Goal: Task Accomplishment & Management: Manage account settings

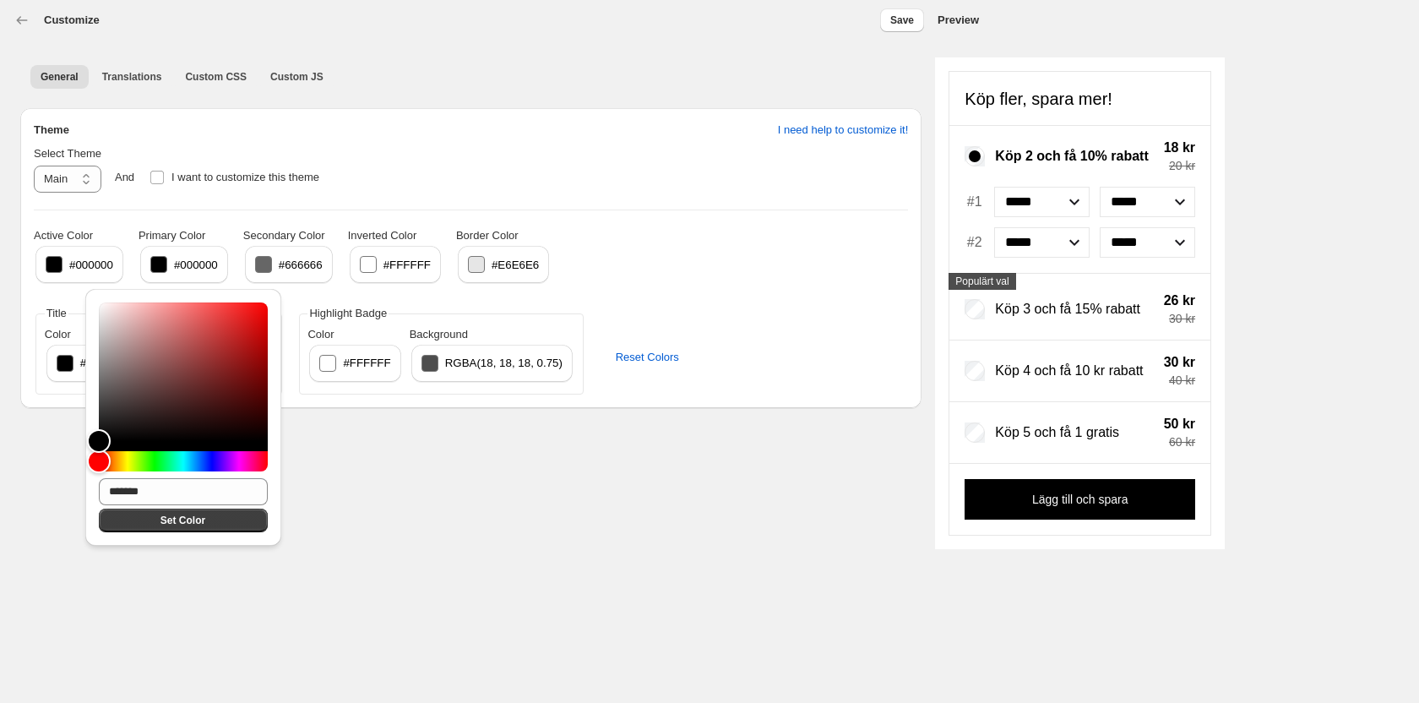
select select "*******"
click at [137, 501] on input "*******" at bounding box center [183, 491] width 169 height 27
paste input "text"
type input "*******"
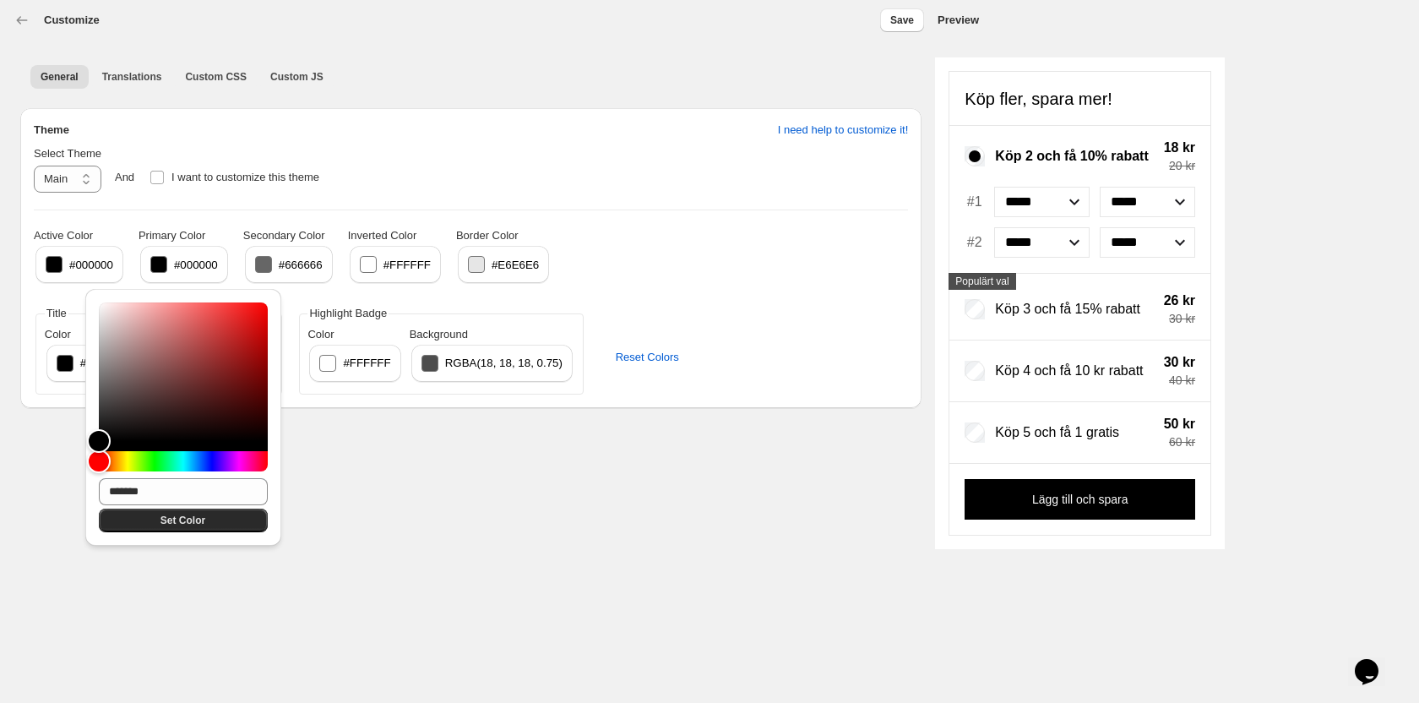
click at [191, 522] on span "Set Color" at bounding box center [183, 521] width 45 height 14
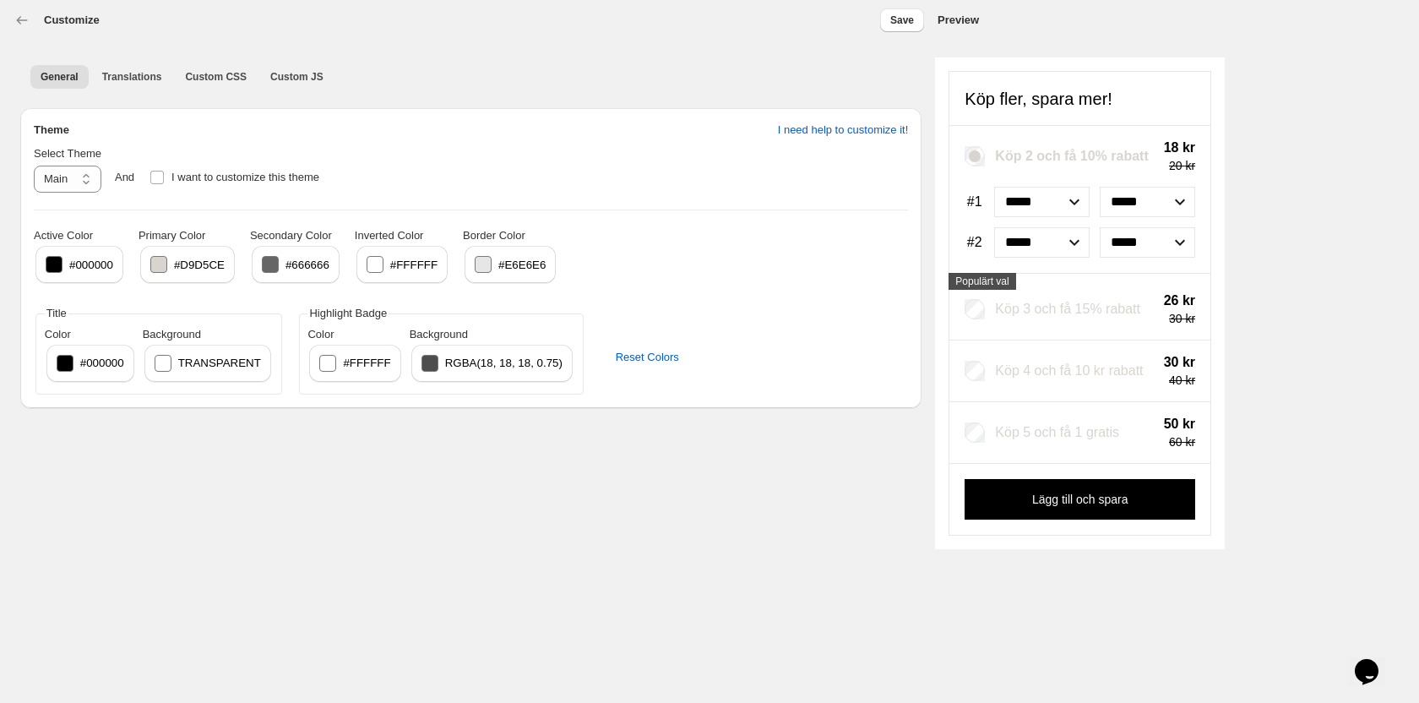
click at [280, 268] on button "#666666" at bounding box center [296, 264] width 88 height 37
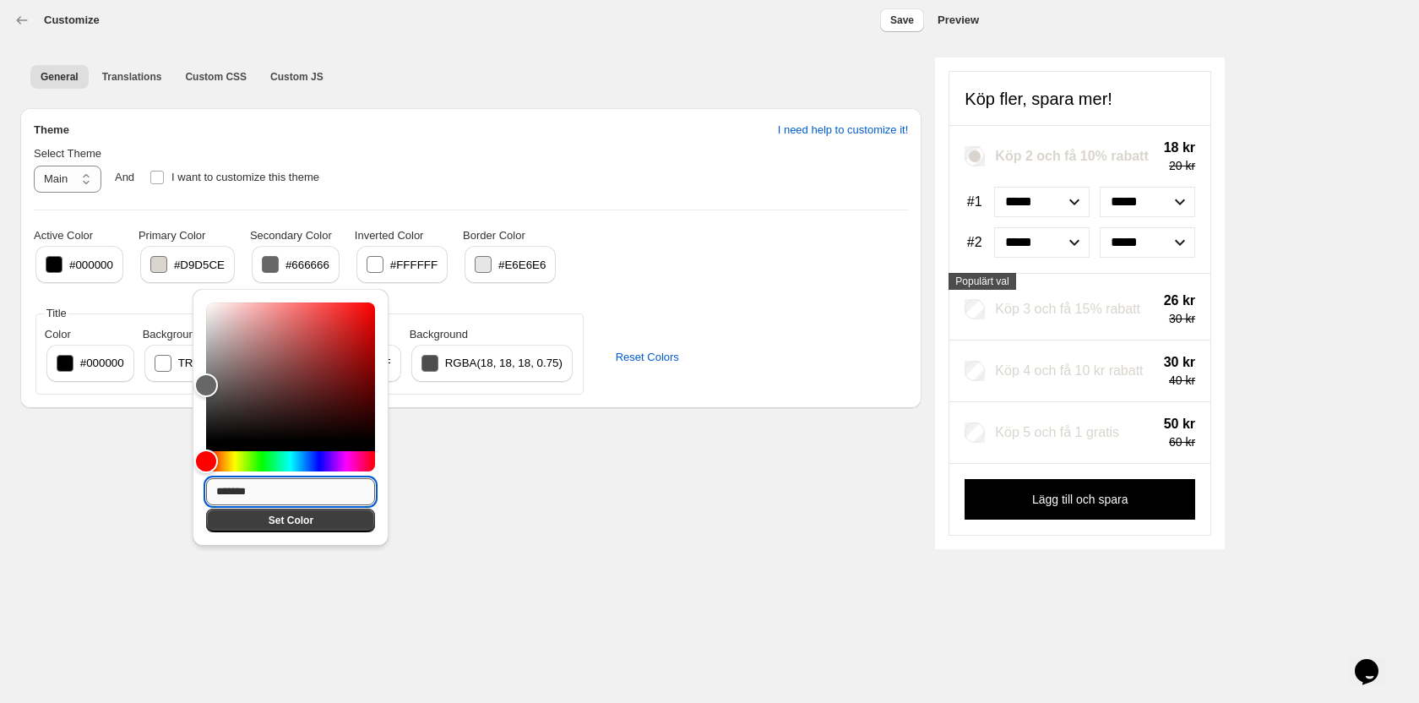
click at [259, 496] on input "*******" at bounding box center [290, 491] width 169 height 27
paste input "text"
type input "*******"
click at [329, 524] on span "Set Color" at bounding box center [290, 521] width 149 height 14
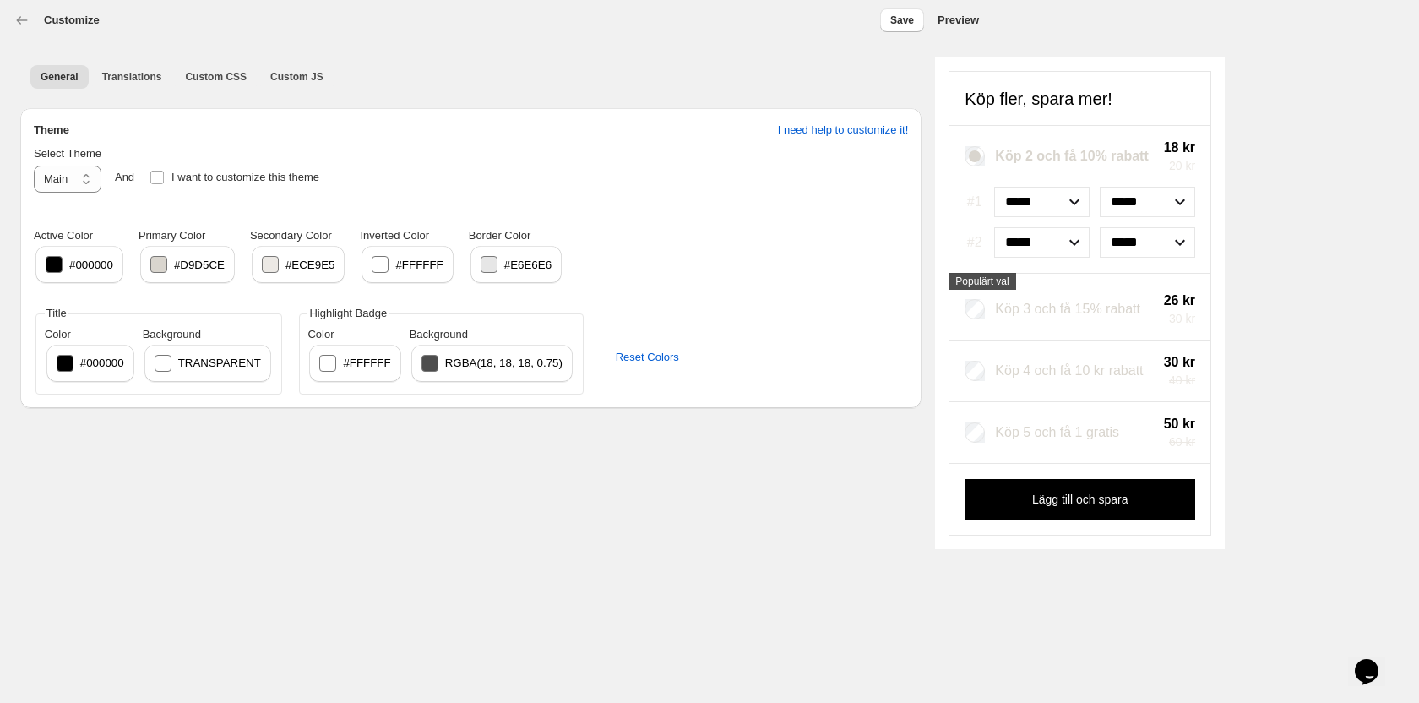
click at [270, 260] on div at bounding box center [270, 264] width 17 height 17
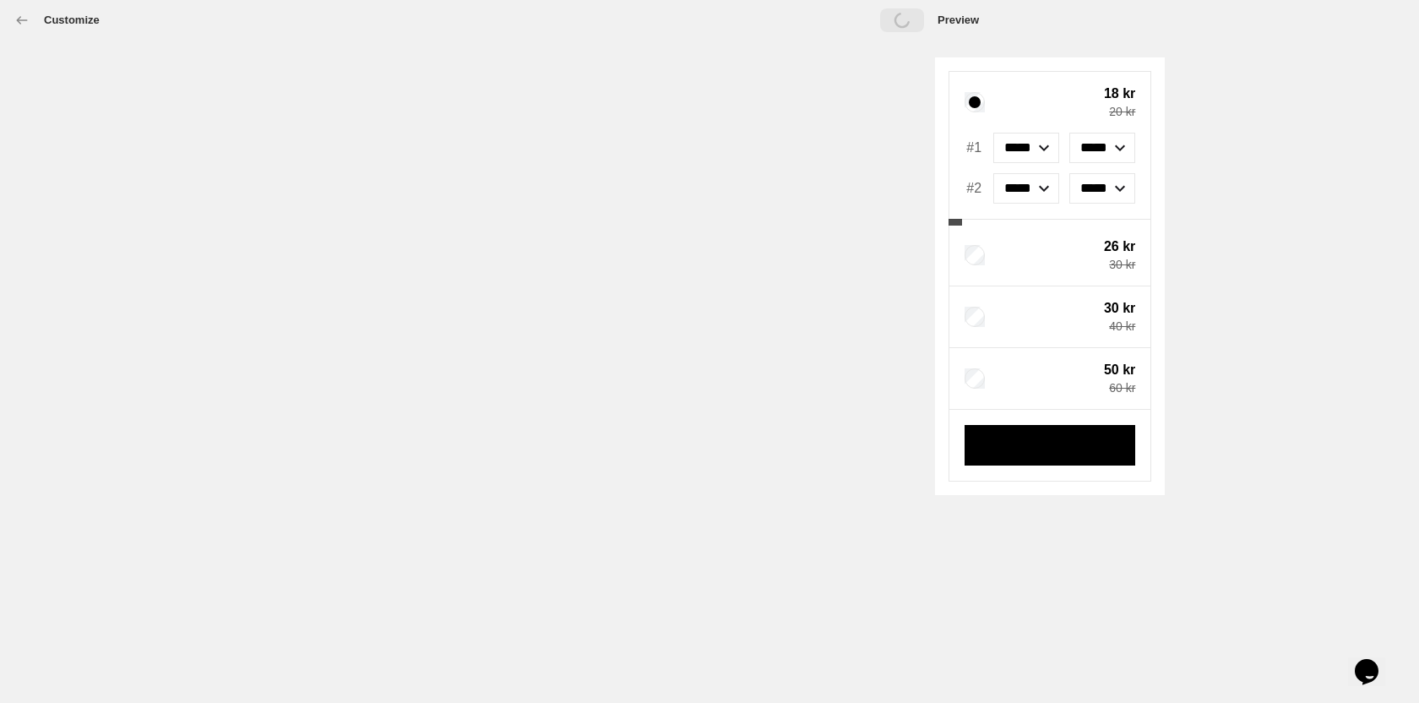
select select "*******"
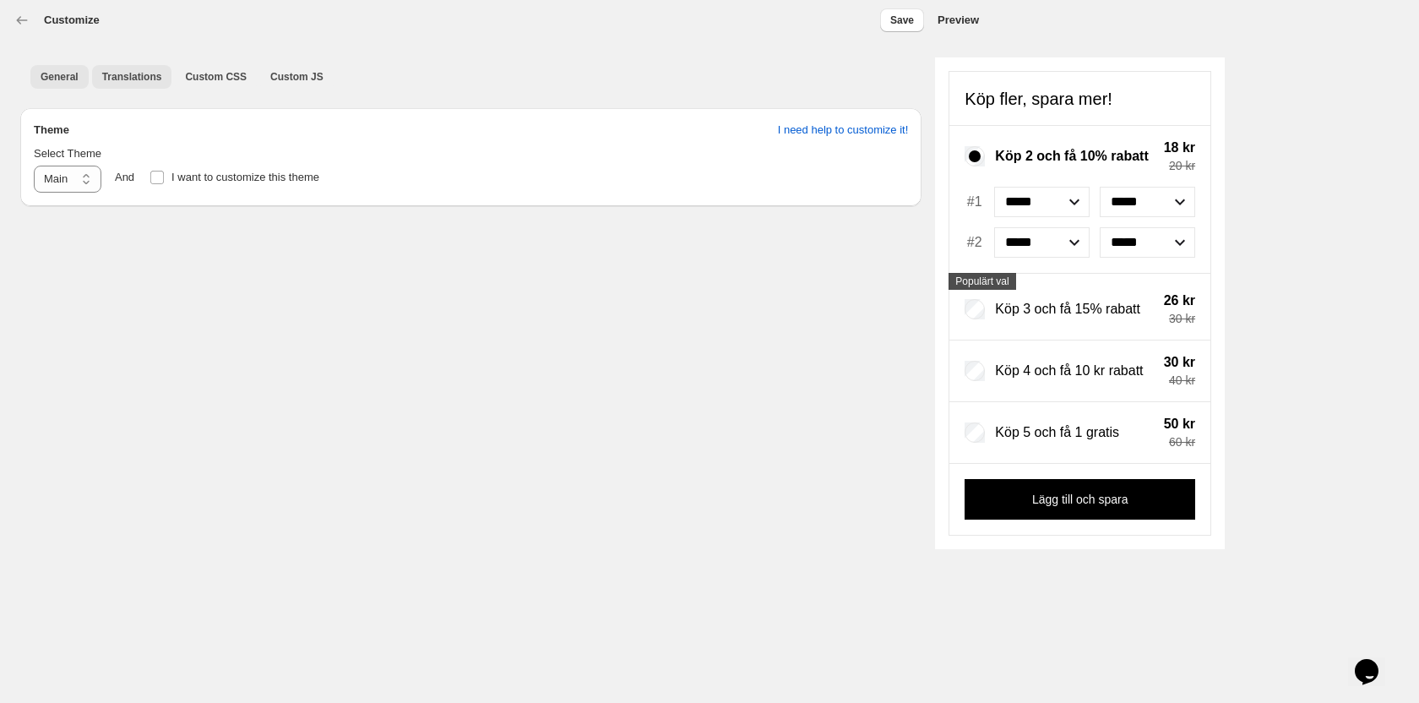
click at [140, 81] on span "Translations" at bounding box center [132, 77] width 60 height 14
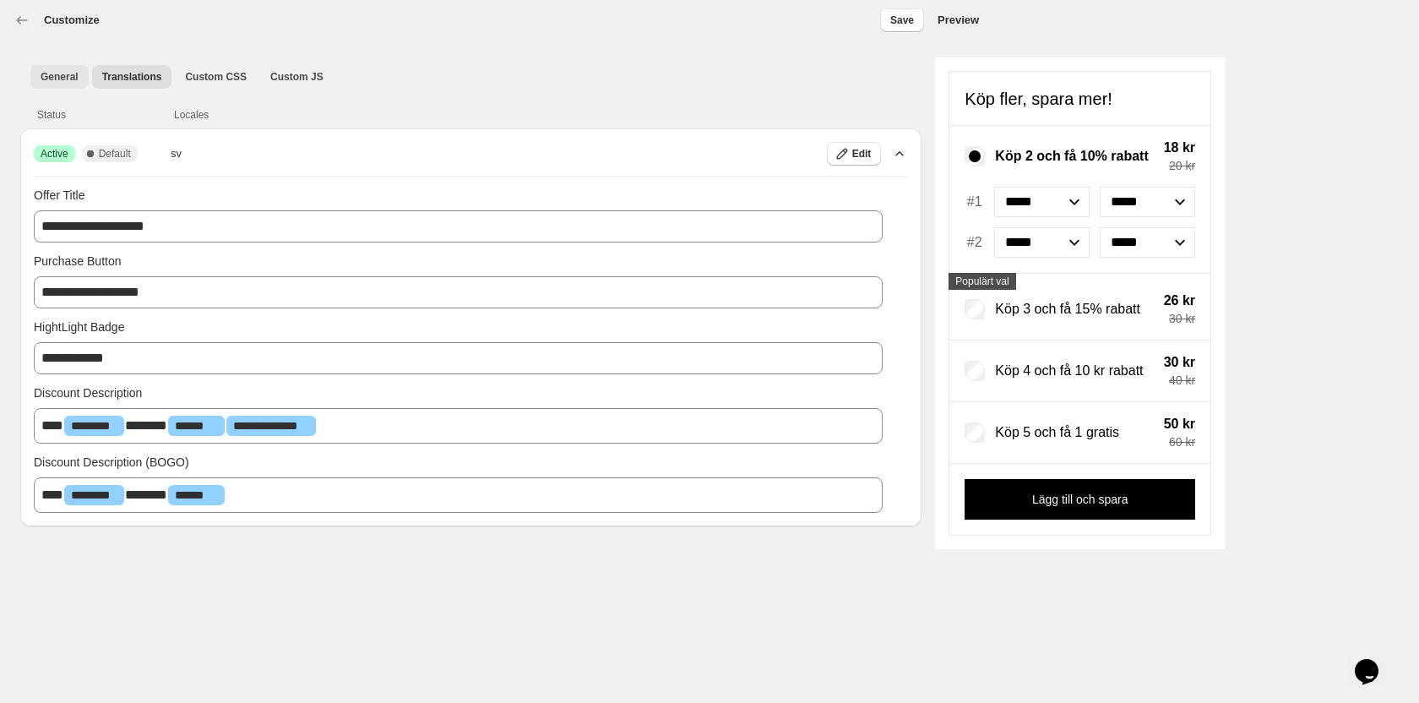
click at [66, 76] on span "General" at bounding box center [60, 77] width 38 height 14
select select "*******"
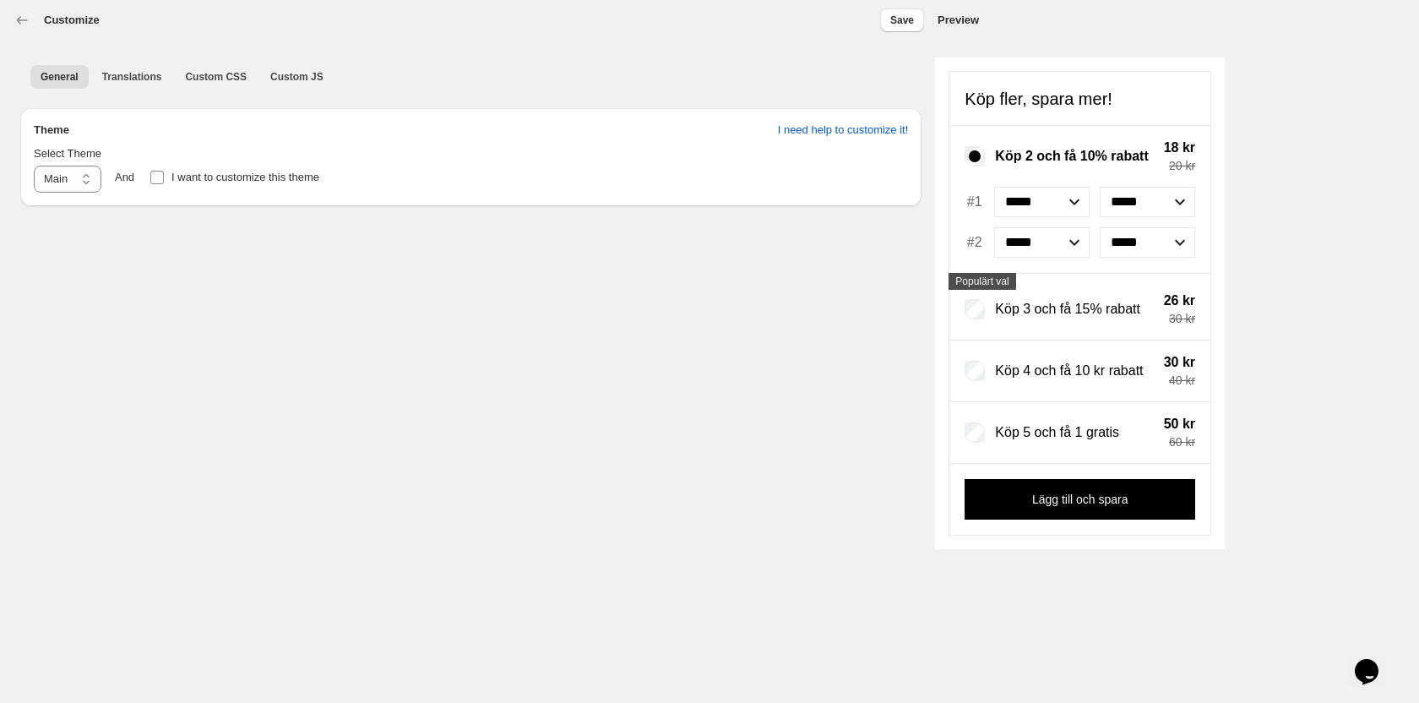
click at [157, 175] on span at bounding box center [157, 178] width 14 height 14
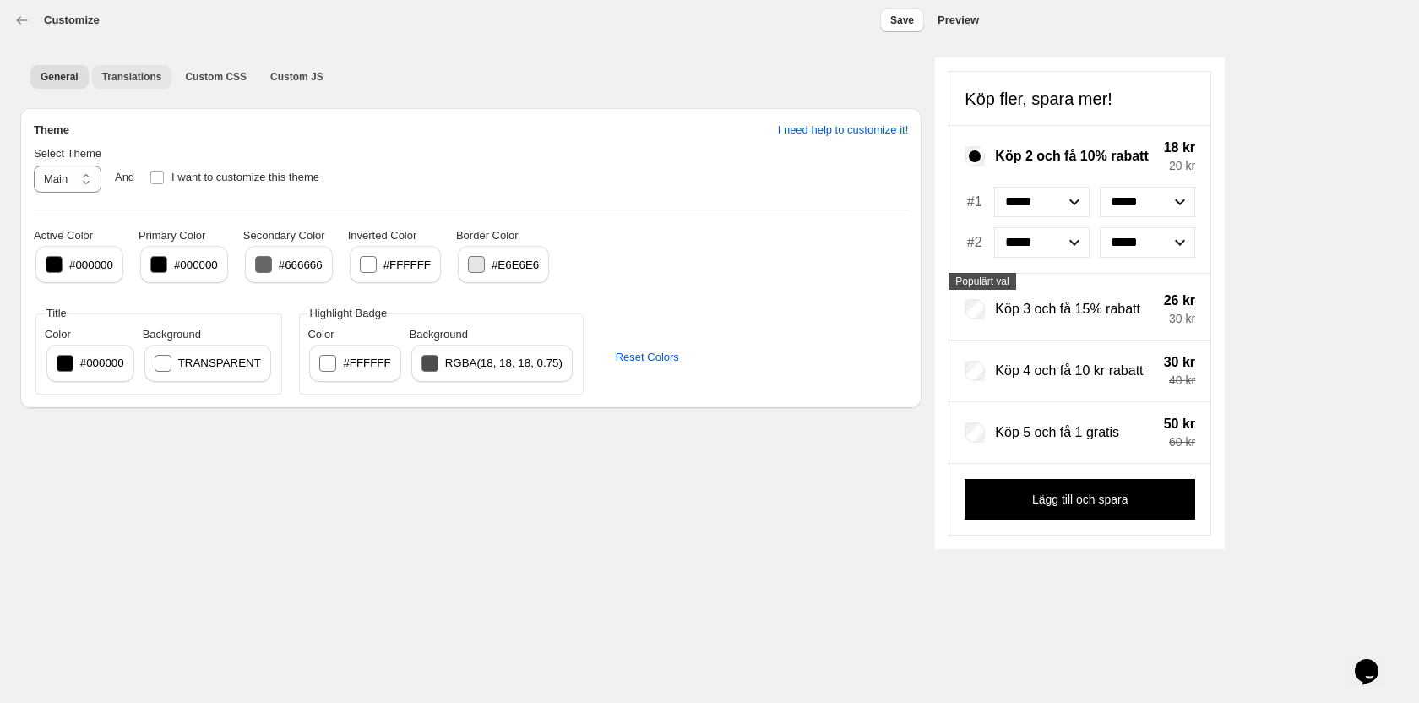
click at [123, 75] on span "Translations" at bounding box center [132, 77] width 60 height 14
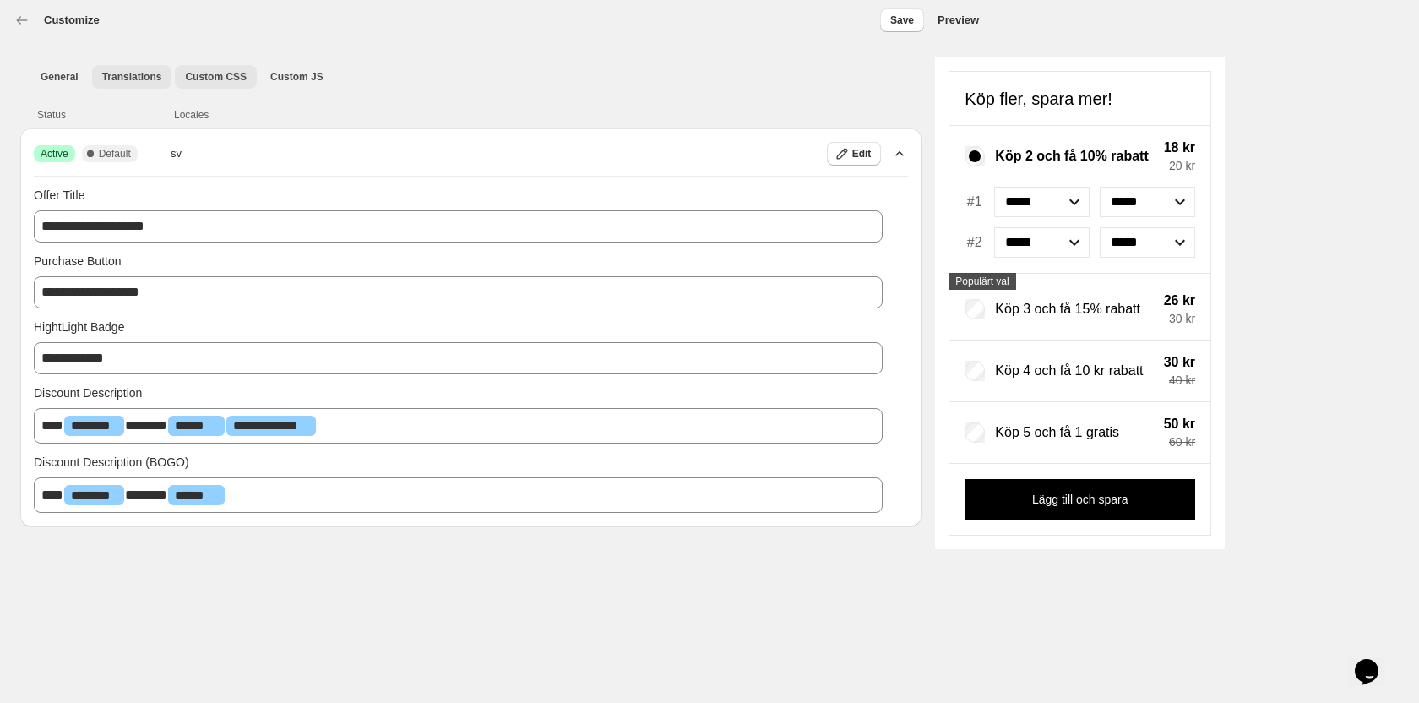
click at [185, 72] on span "Custom CSS" at bounding box center [216, 77] width 62 height 14
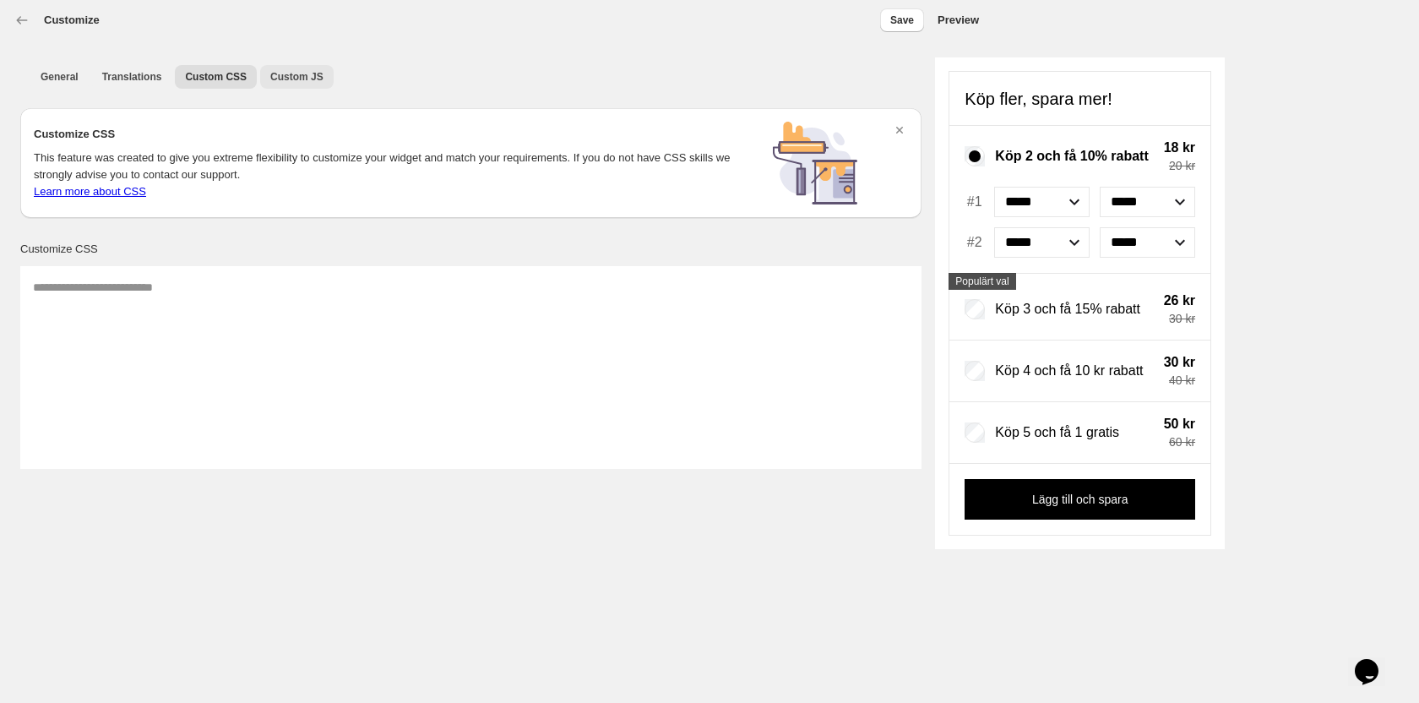
click at [276, 79] on span "Custom JS" at bounding box center [296, 77] width 53 height 14
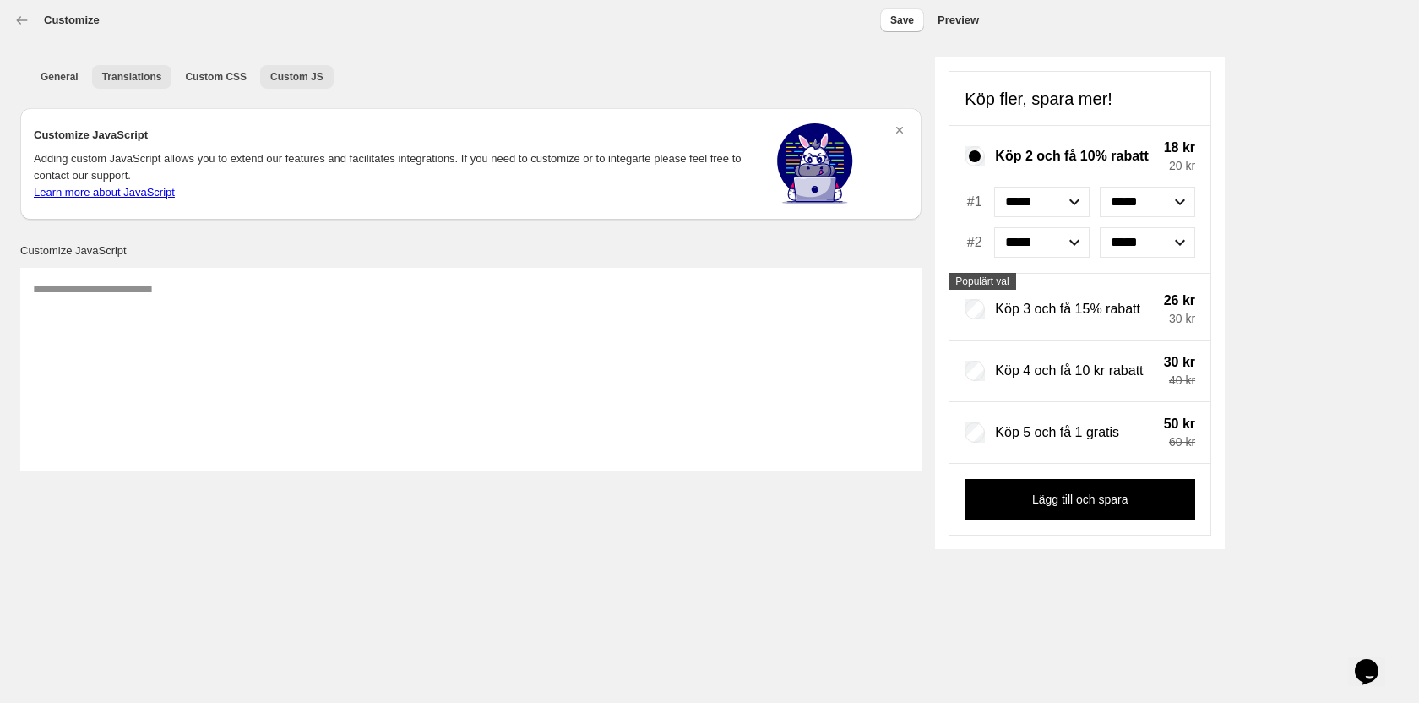
click at [151, 76] on span "Translations" at bounding box center [132, 77] width 60 height 14
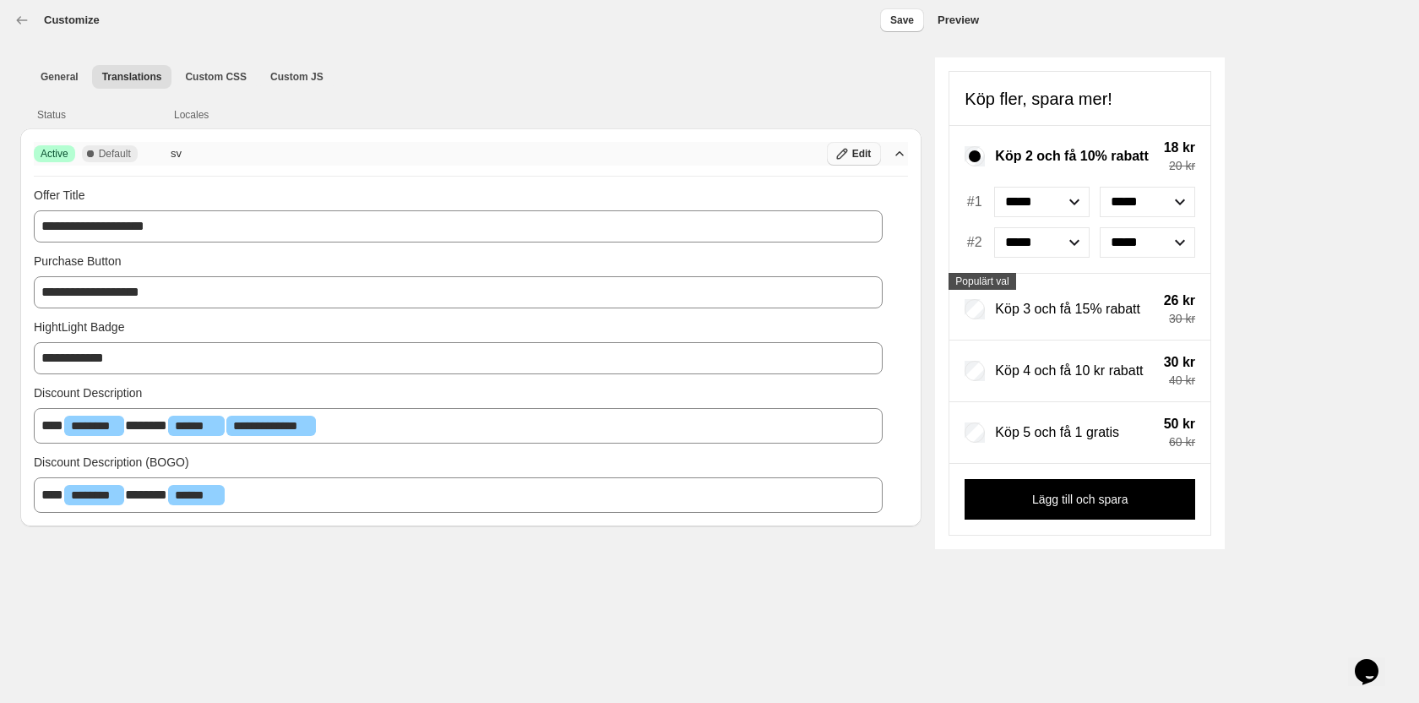
click at [849, 157] on icon "button" at bounding box center [842, 153] width 17 height 17
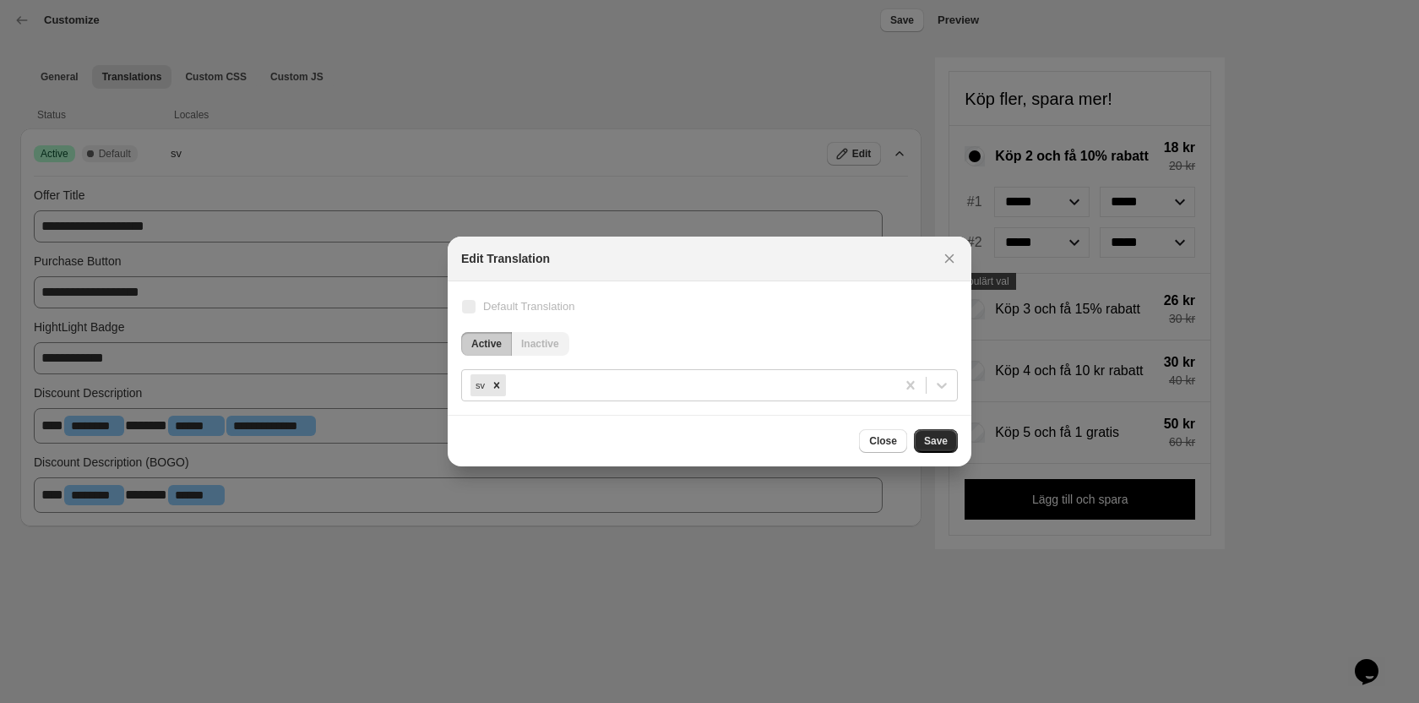
click at [937, 438] on span "Save" at bounding box center [936, 441] width 24 height 14
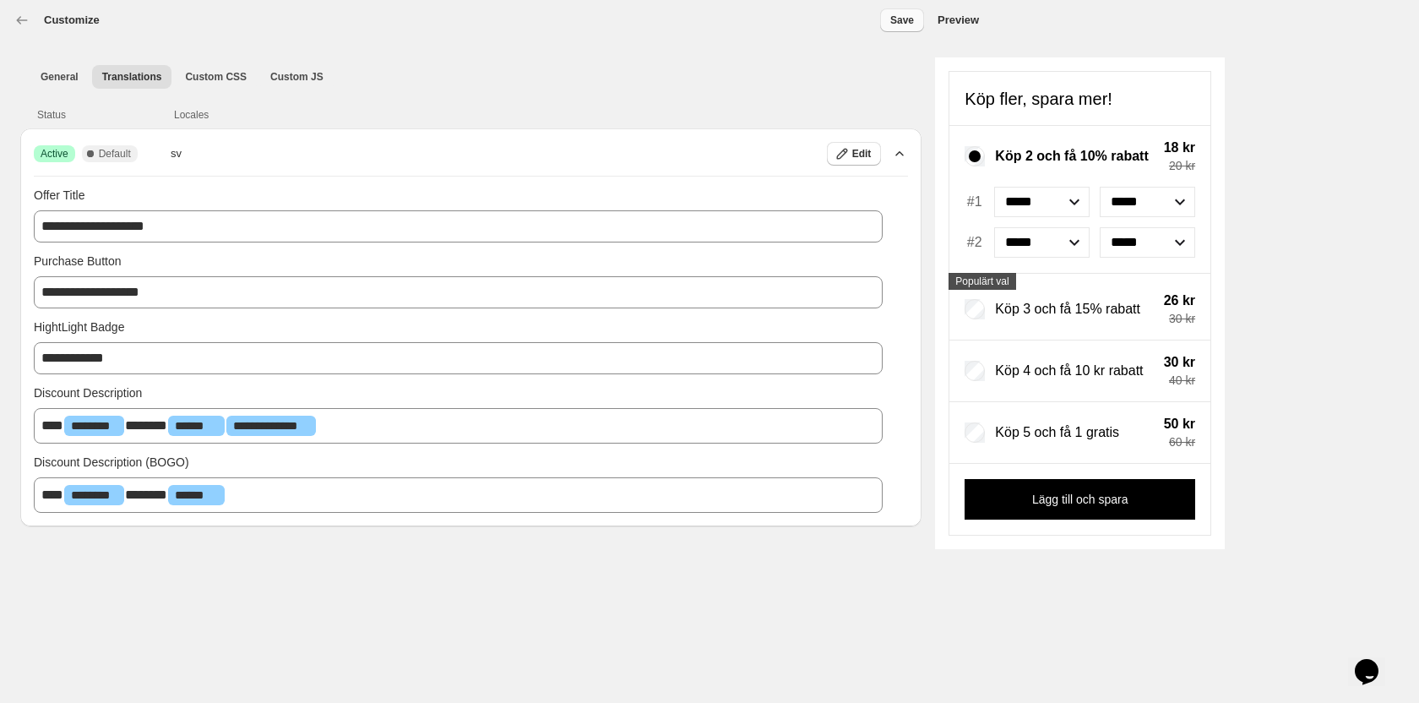
click at [894, 19] on span "Save" at bounding box center [902, 21] width 24 height 14
click at [973, 21] on h2 "Preview" at bounding box center [958, 20] width 41 height 17
click at [1381, 657] on button "Opens Chat This icon Opens the chat window." at bounding box center [1366, 671] width 37 height 29
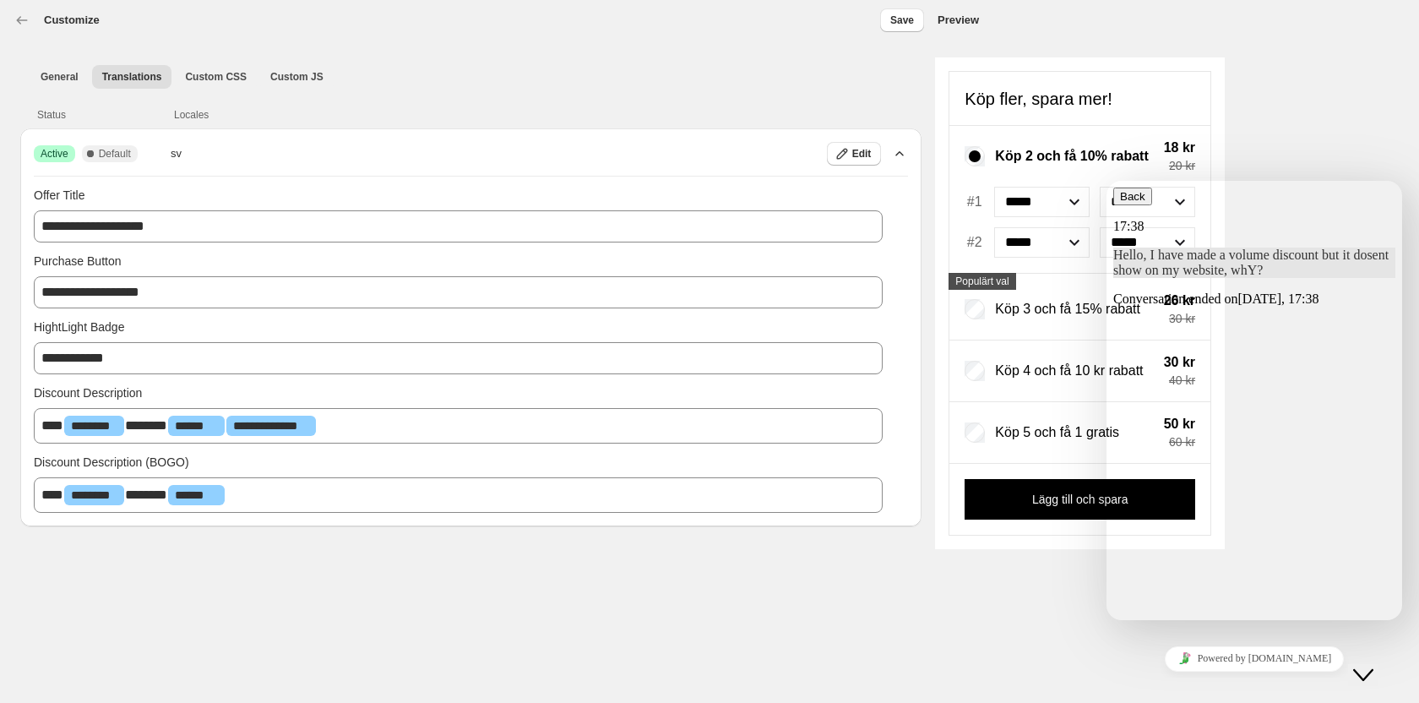
click at [1219, 637] on button "New Conversation" at bounding box center [1167, 646] width 106 height 18
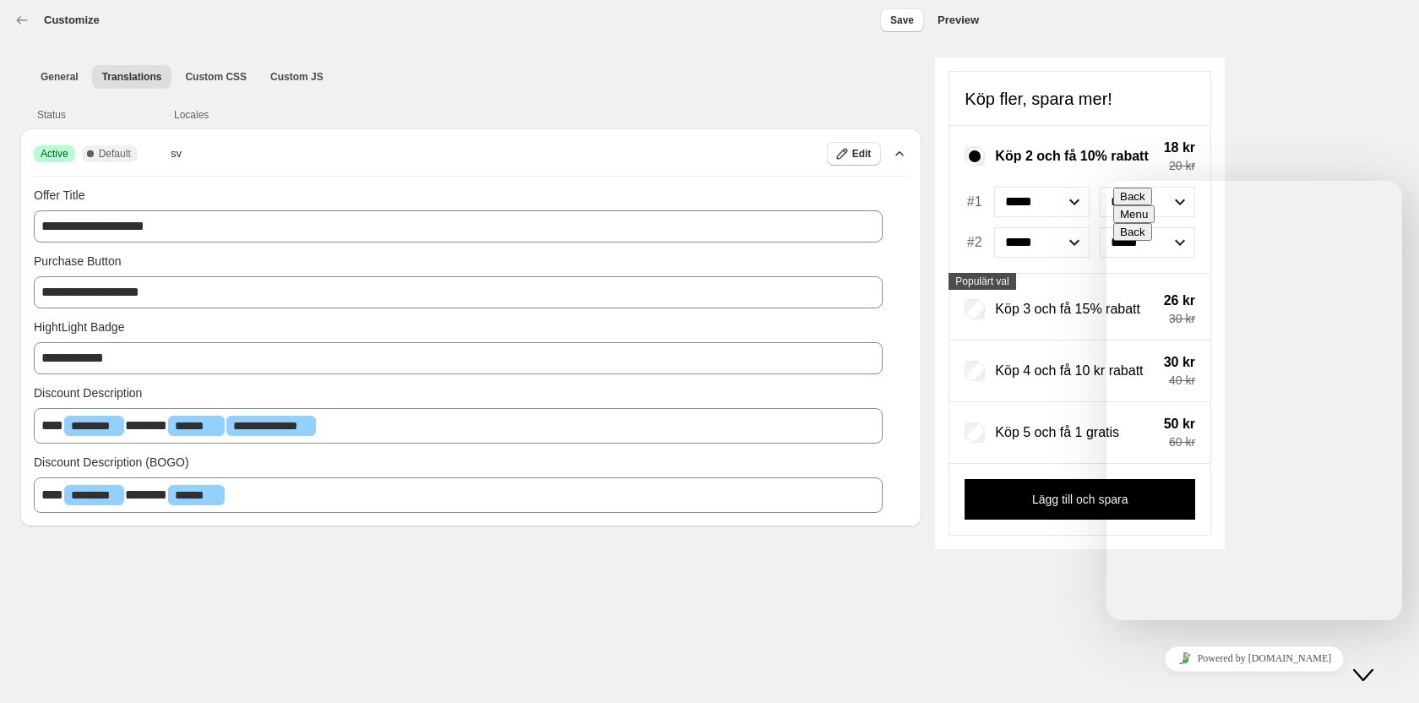
click at [1212, 680] on textarea at bounding box center [1179, 687] width 131 height 14
type textarea "**********"
click at [1141, 205] on button "Back" at bounding box center [1133, 197] width 39 height 18
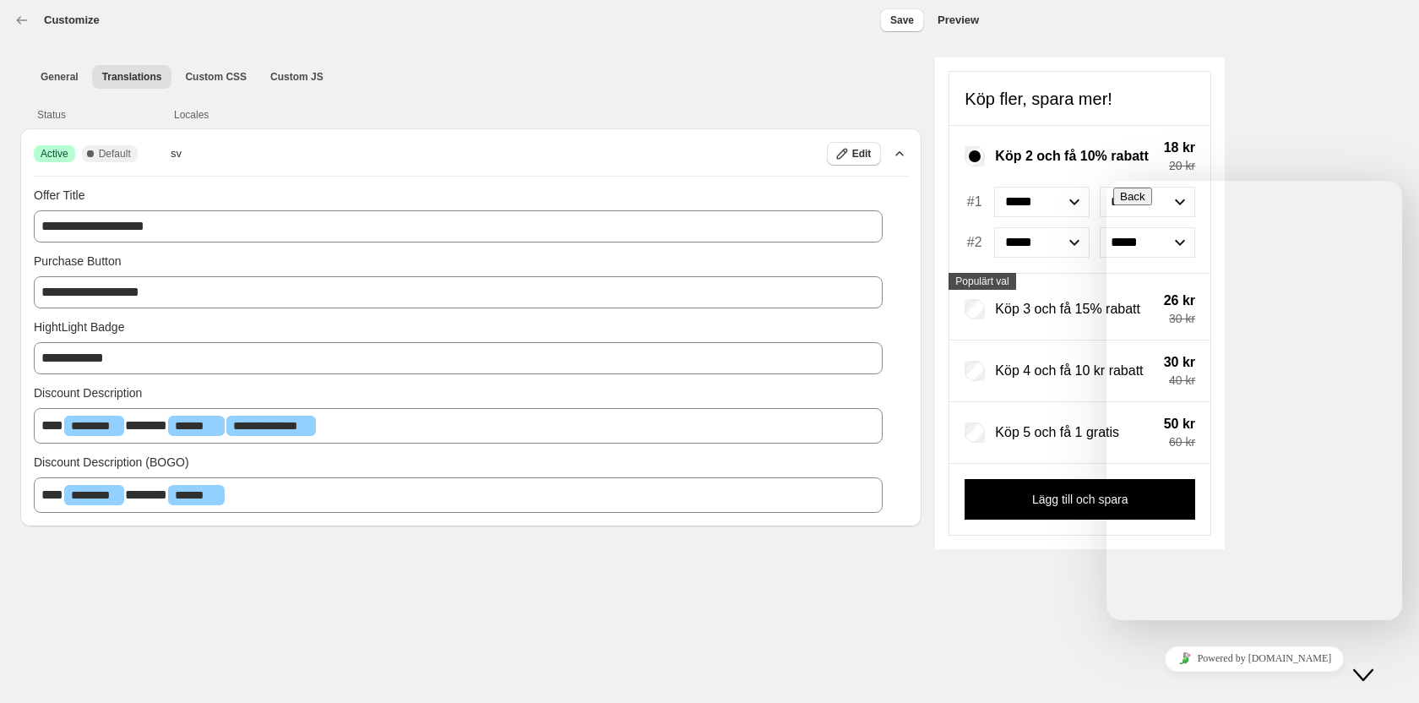
click at [902, 17] on span "Save" at bounding box center [902, 21] width 24 height 14
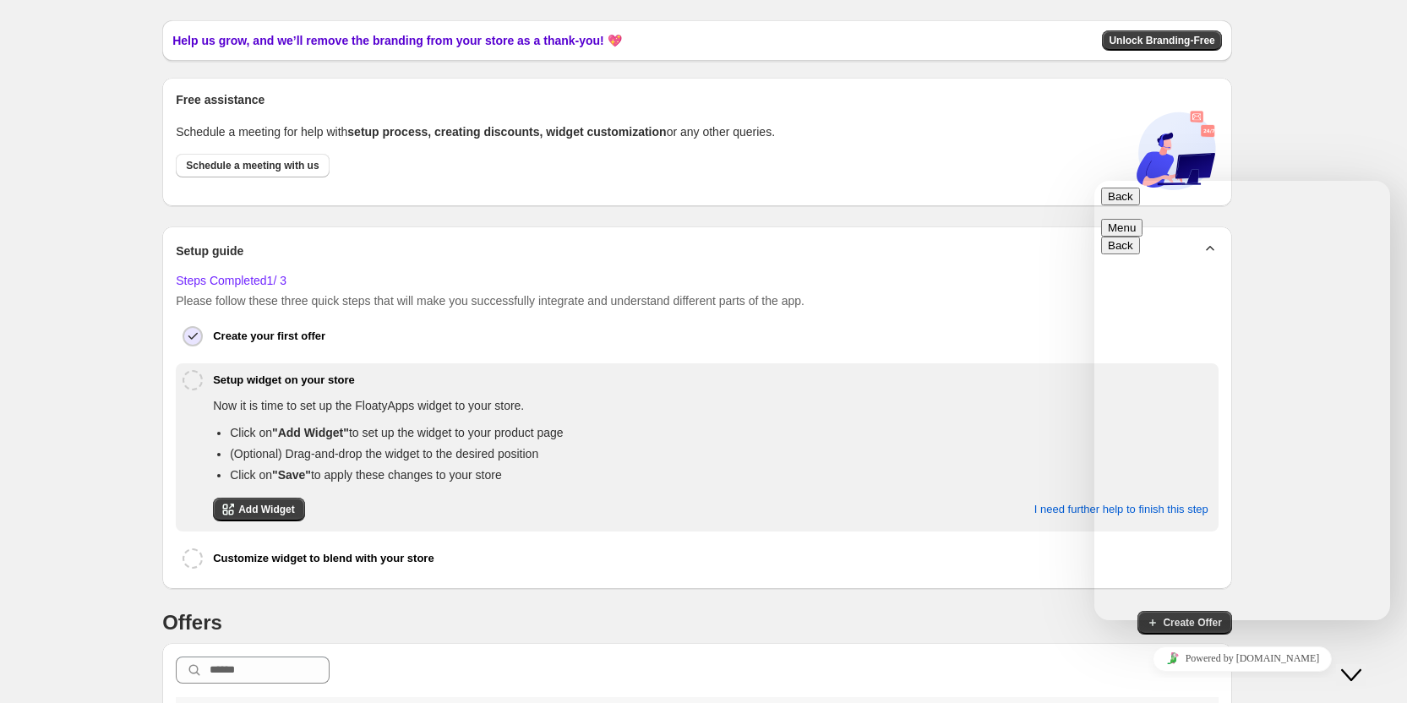
scroll to position [119, 0]
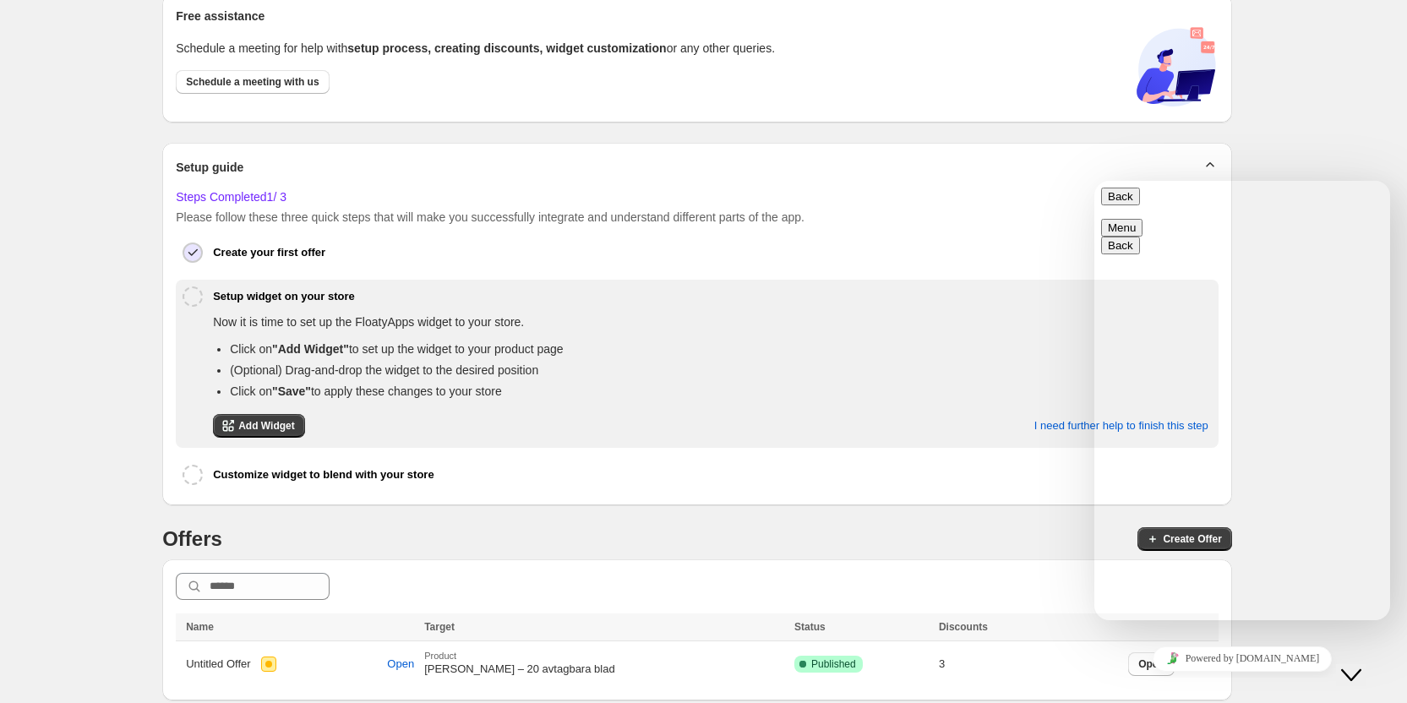
click at [1301, 133] on div "Close Help this amazing app grow 🚀! Share it with your network and let others b…" at bounding box center [696, 319] width 1353 height 764
click at [1114, 195] on button "Back" at bounding box center [1120, 197] width 39 height 18
click at [1357, 155] on div "Close Help this amazing app grow 🚀! Share it with your network and let others b…" at bounding box center [696, 319] width 1353 height 764
click at [1348, 674] on button "Close Chat This icon closes the chat window." at bounding box center [1351, 675] width 30 height 22
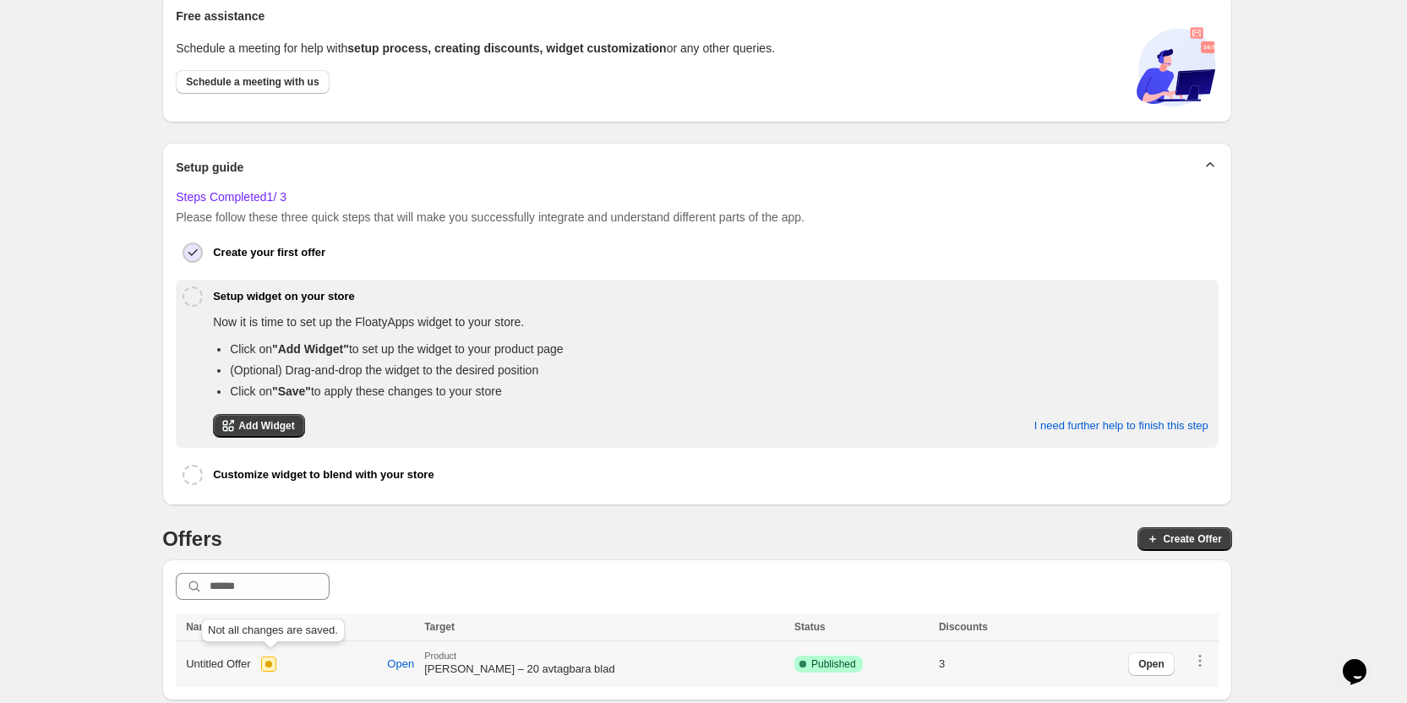
click at [270, 662] on div at bounding box center [268, 663] width 15 height 15
click at [413, 663] on span "Open" at bounding box center [400, 664] width 27 height 14
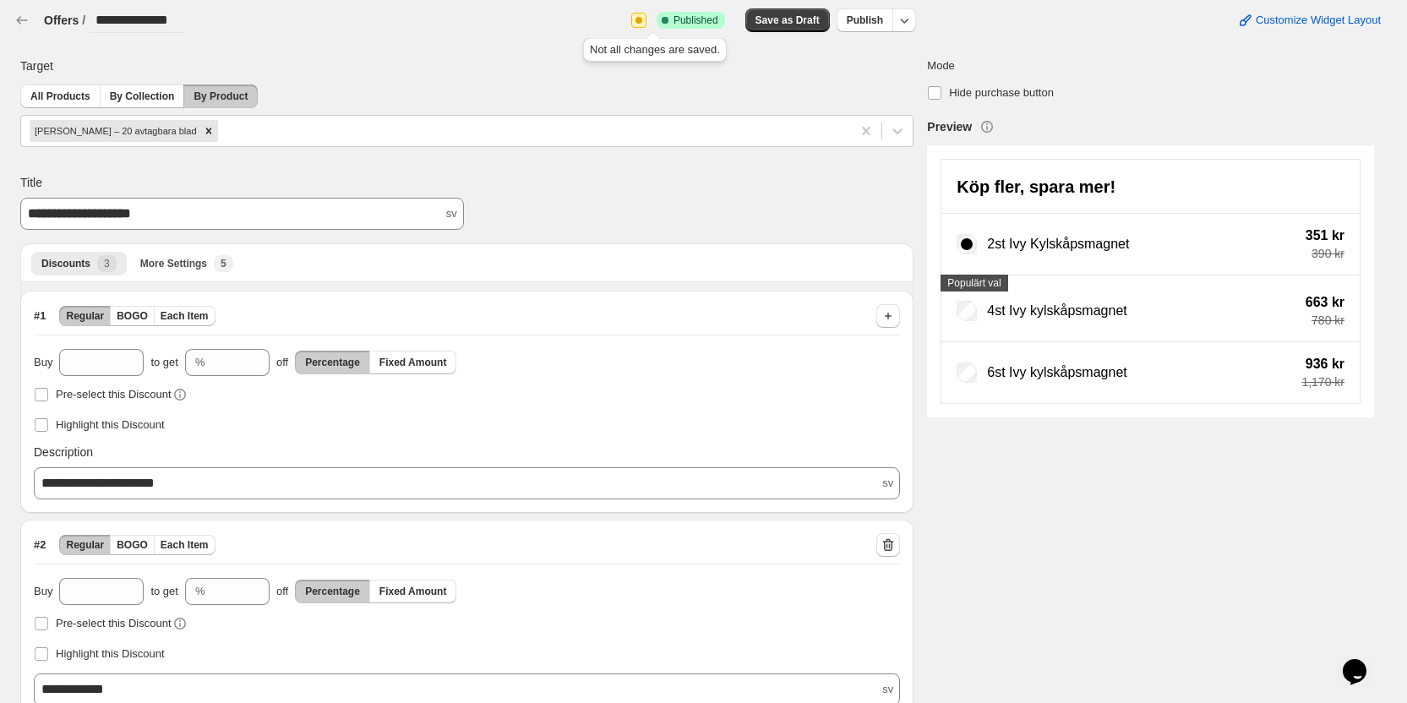
click at [646, 17] on div at bounding box center [638, 20] width 15 height 15
click at [906, 131] on icon at bounding box center [897, 131] width 17 height 17
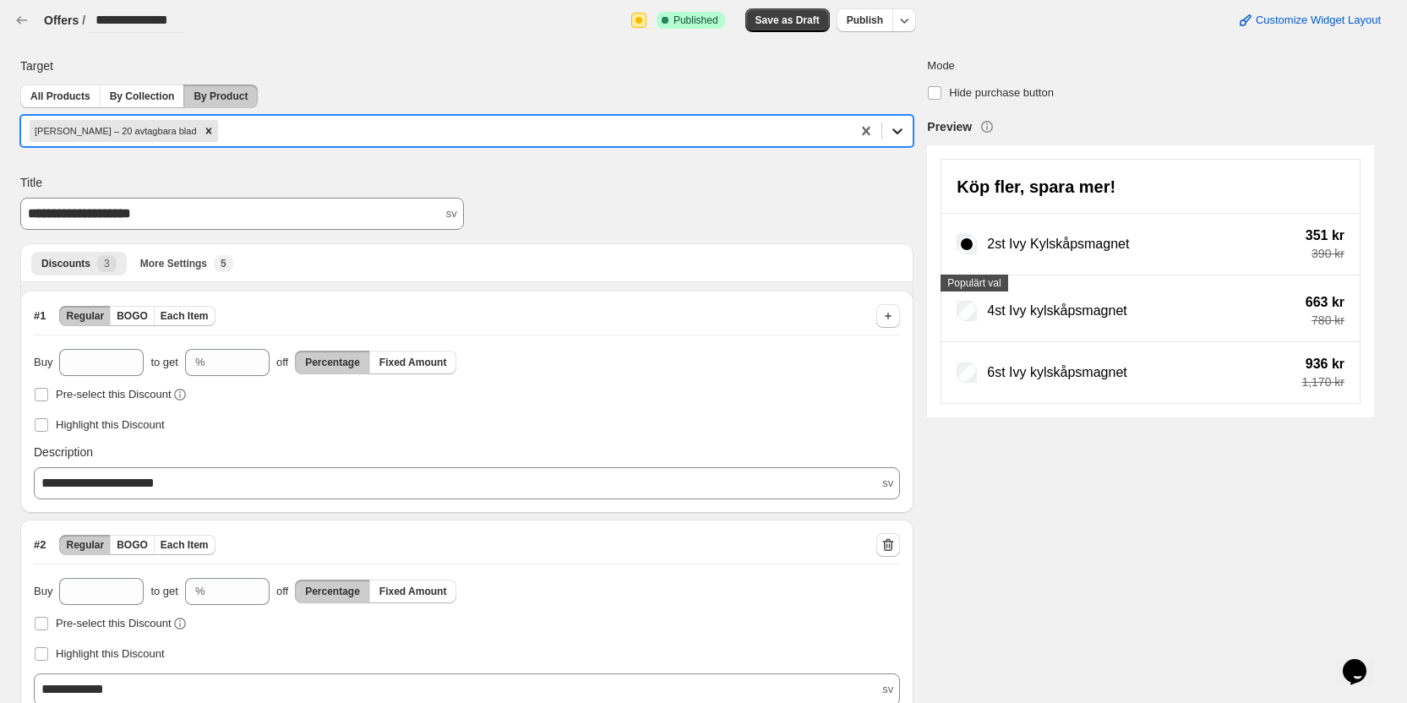
click at [906, 131] on icon at bounding box center [897, 131] width 17 height 17
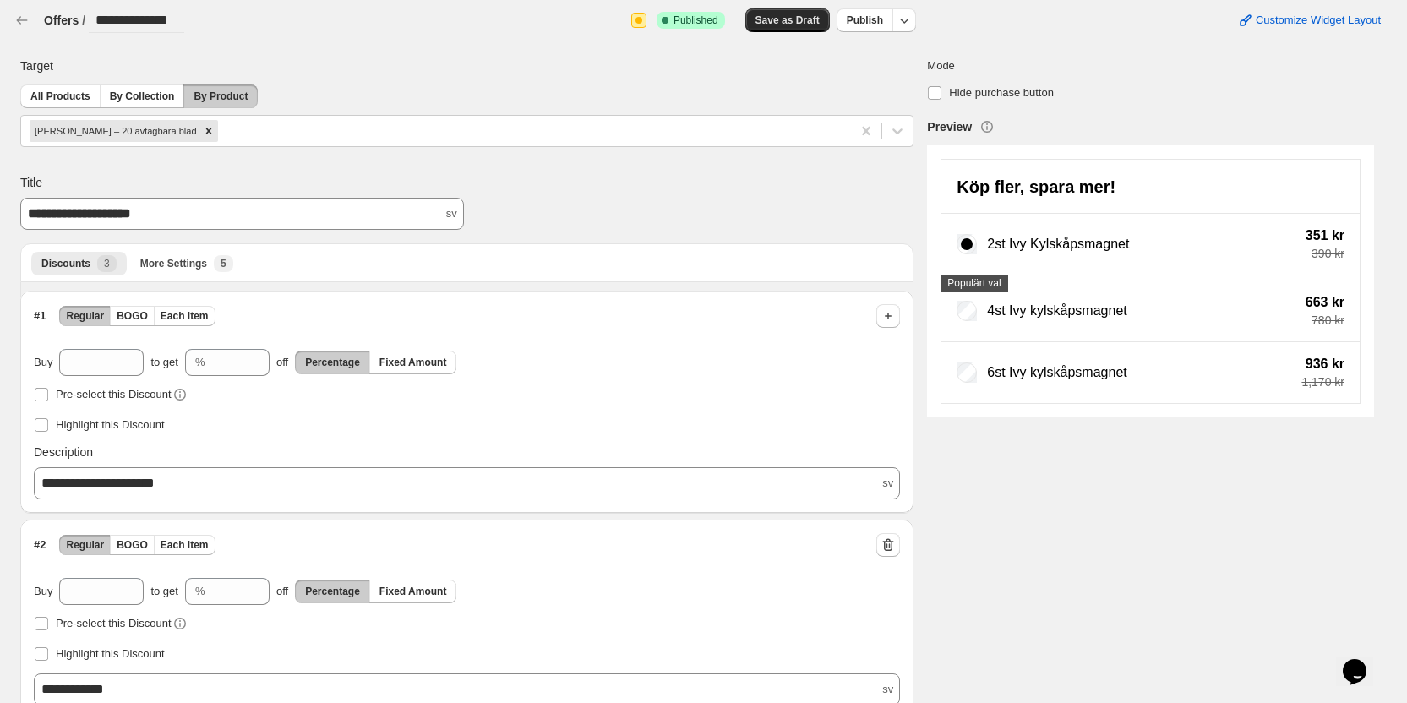
click at [811, 23] on span "Save as Draft" at bounding box center [787, 21] width 64 height 14
